Goal: Navigation & Orientation: Find specific page/section

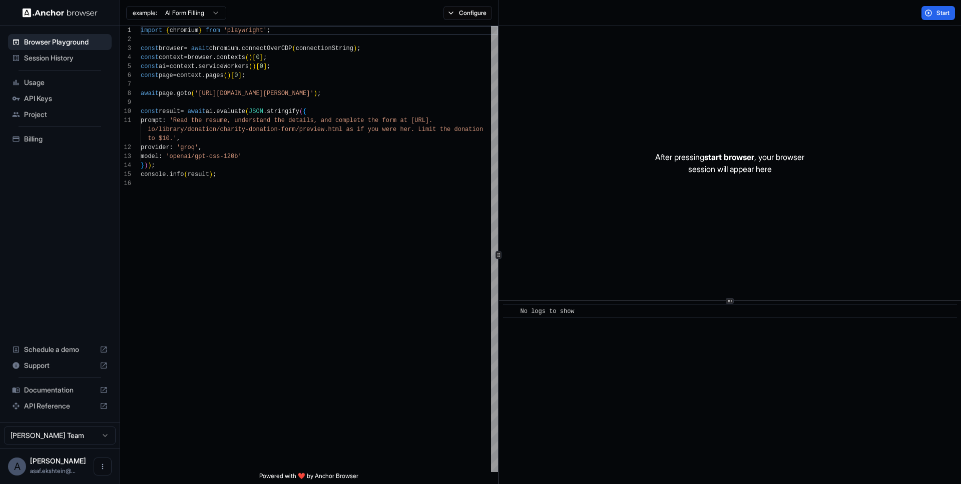
scroll to position [90, 0]
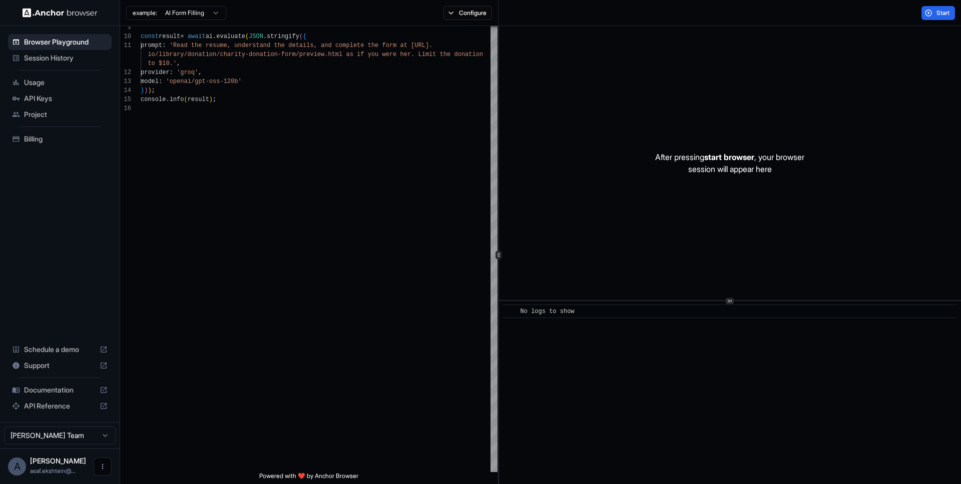
click at [102, 466] on icon "Open menu" at bounding box center [103, 467] width 8 height 8
click at [181, 439] on div at bounding box center [480, 242] width 961 height 484
click at [105, 437] on html "**********" at bounding box center [480, 242] width 961 height 484
click at [142, 416] on html "**********" at bounding box center [480, 242] width 961 height 484
click at [39, 138] on span "Billing" at bounding box center [66, 139] width 84 height 10
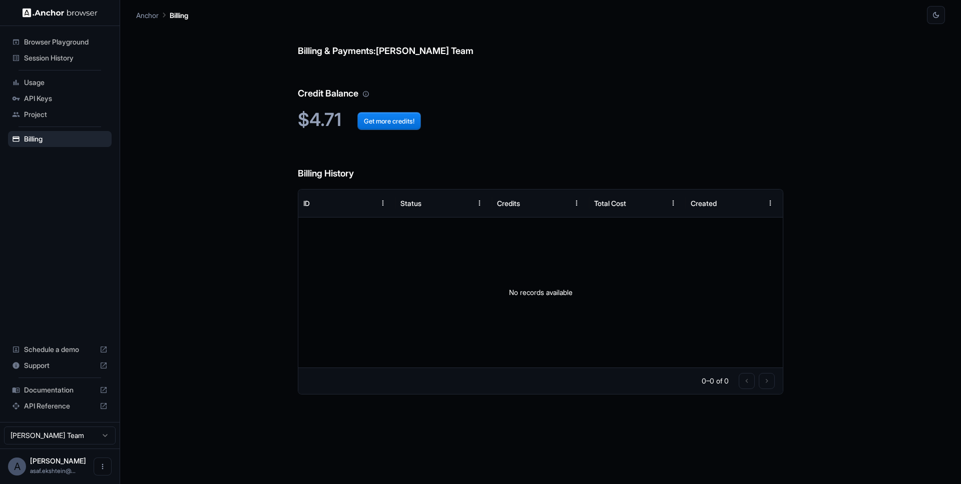
click at [36, 112] on span "Project" at bounding box center [66, 115] width 84 height 10
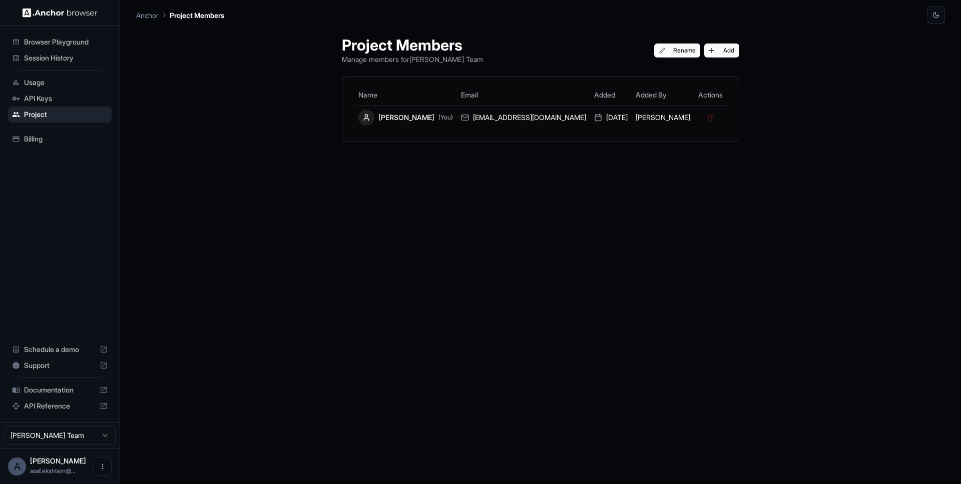
click at [42, 97] on span "API Keys" at bounding box center [66, 99] width 84 height 10
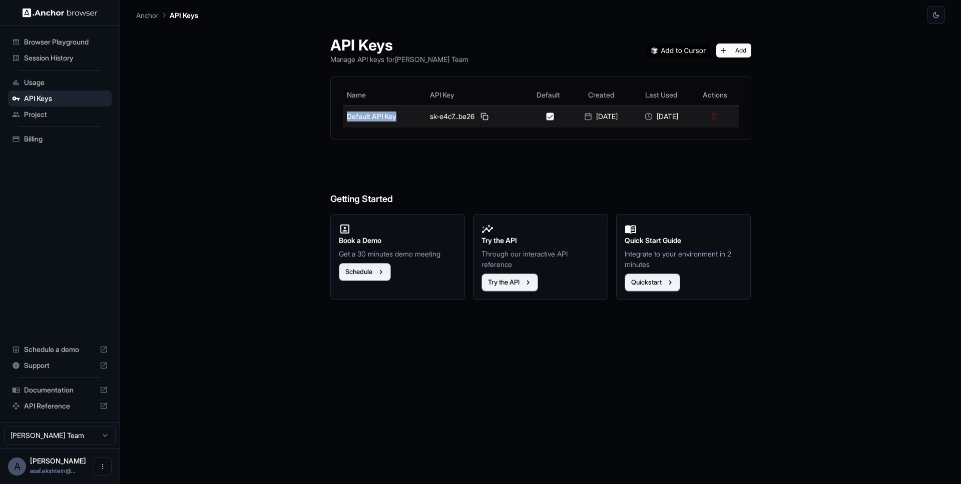
drag, startPoint x: 338, startPoint y: 117, endPoint x: 393, endPoint y: 115, distance: 54.6
click at [393, 115] on td "Default API Key" at bounding box center [385, 116] width 84 height 23
click at [35, 83] on span "Usage" at bounding box center [66, 83] width 84 height 10
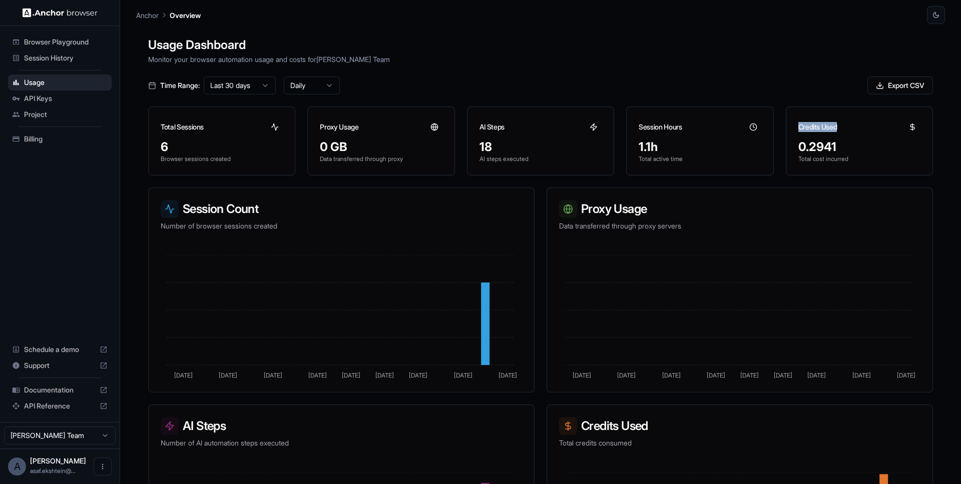
drag, startPoint x: 795, startPoint y: 127, endPoint x: 836, endPoint y: 126, distance: 41.1
click at [836, 126] on div "Credits Used" at bounding box center [859, 123] width 146 height 32
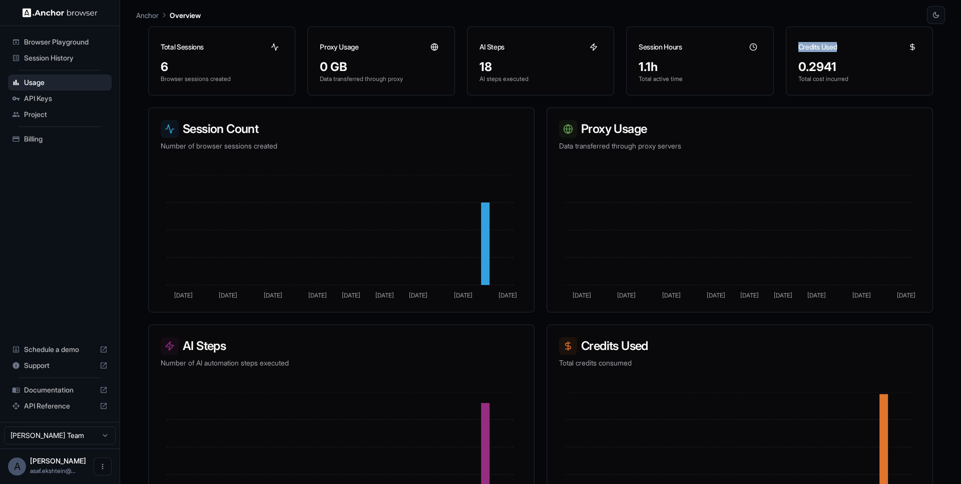
scroll to position [126, 0]
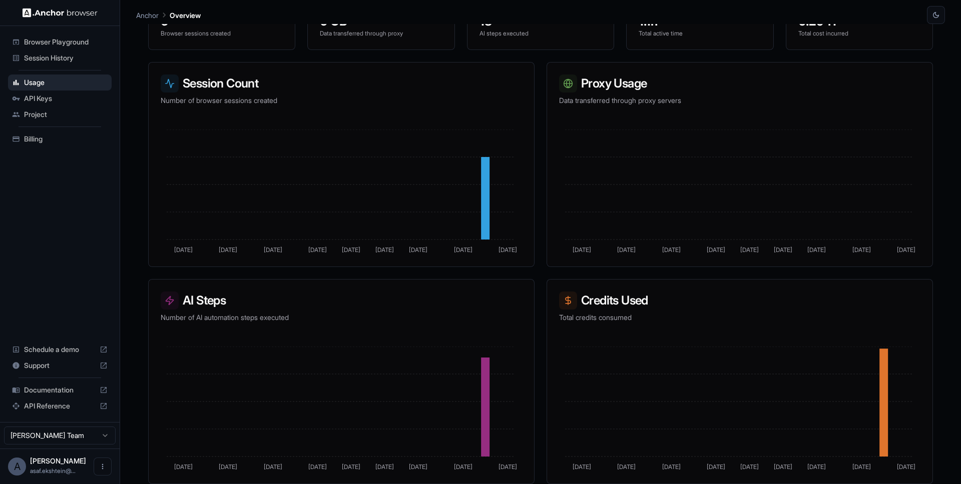
click at [48, 58] on span "Session History" at bounding box center [66, 58] width 84 height 10
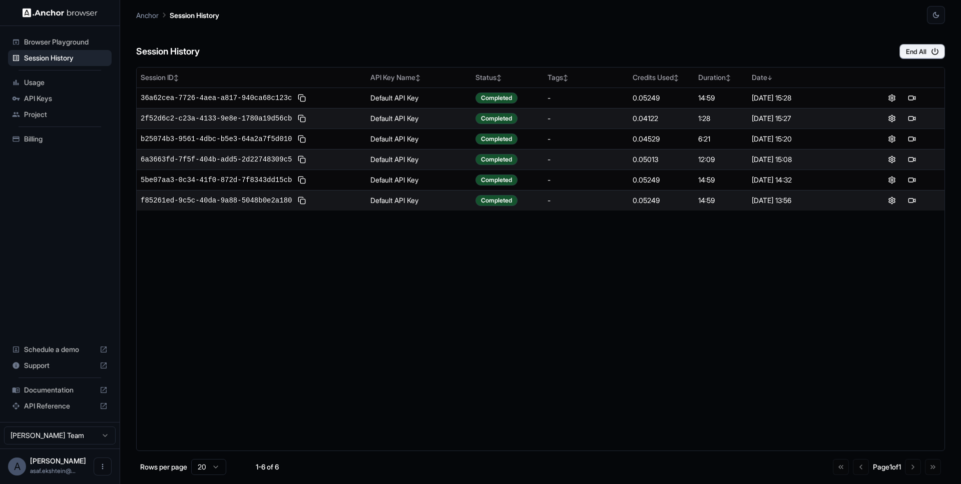
click at [61, 43] on span "Browser Playground" at bounding box center [66, 42] width 84 height 10
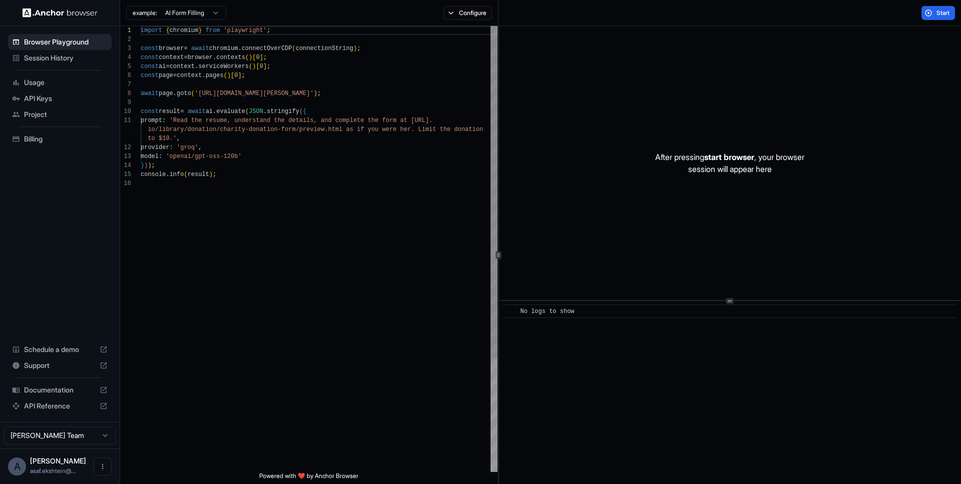
scroll to position [90, 0]
click at [52, 57] on span "Session History" at bounding box center [66, 58] width 84 height 10
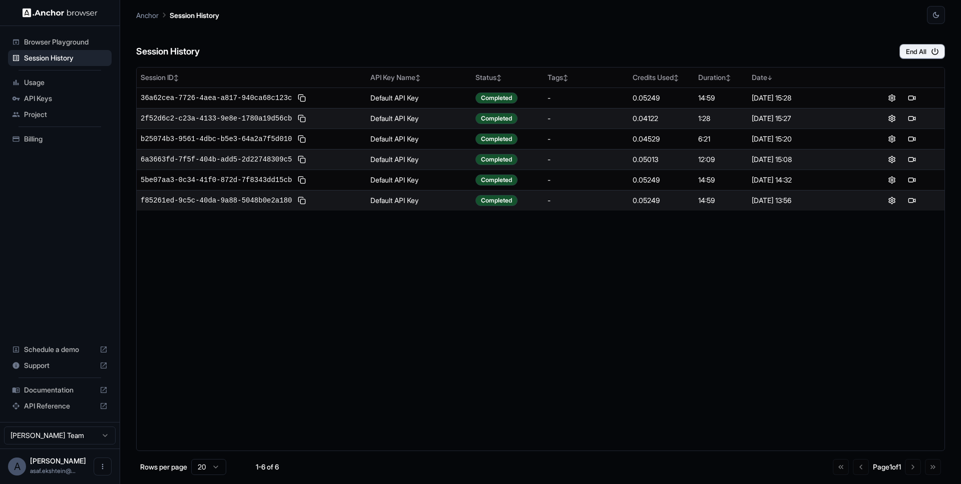
click at [41, 82] on span "Usage" at bounding box center [66, 83] width 84 height 10
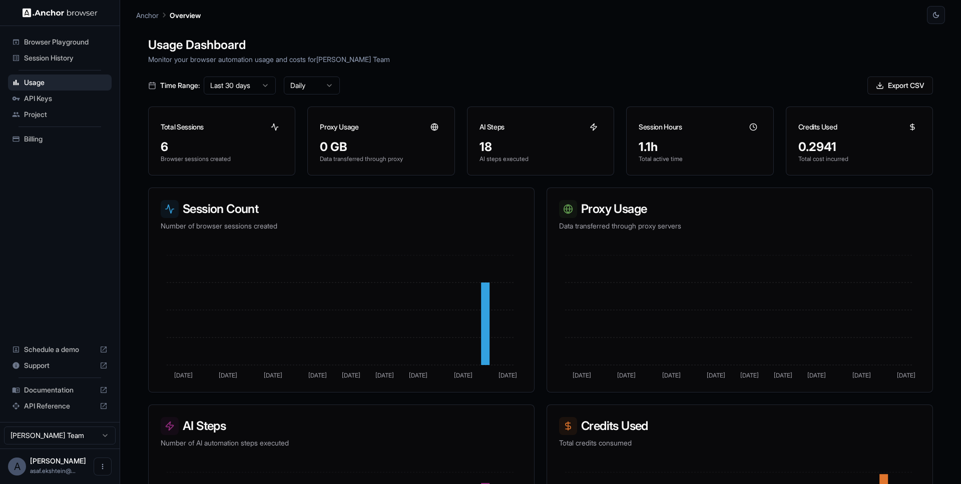
click at [40, 101] on span "API Keys" at bounding box center [66, 99] width 84 height 10
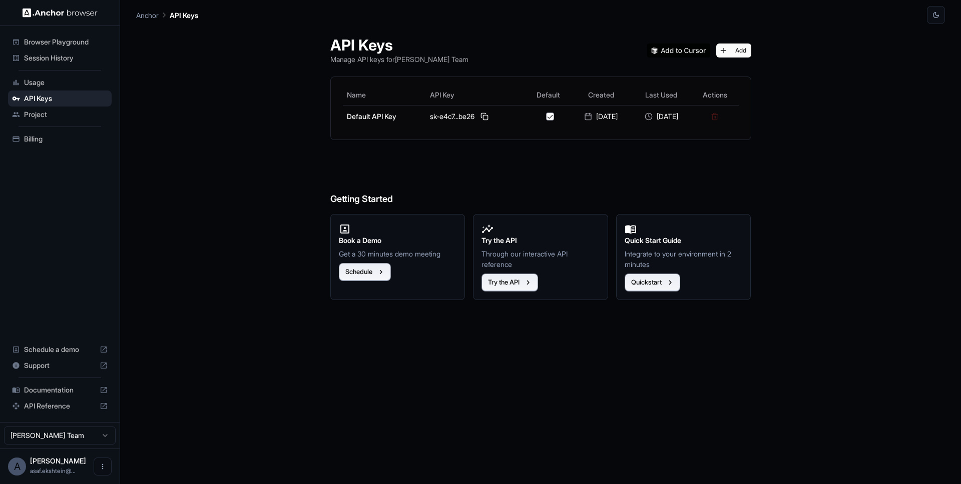
click at [202, 82] on div "API Keys Manage API keys for Asaf Ekshtein Team Add Name API Key Default Create…" at bounding box center [540, 254] width 809 height 460
click at [513, 284] on button "Try the API" at bounding box center [509, 283] width 57 height 18
click at [662, 284] on button "Quickstart" at bounding box center [652, 283] width 56 height 18
